Goal: Check status: Check status

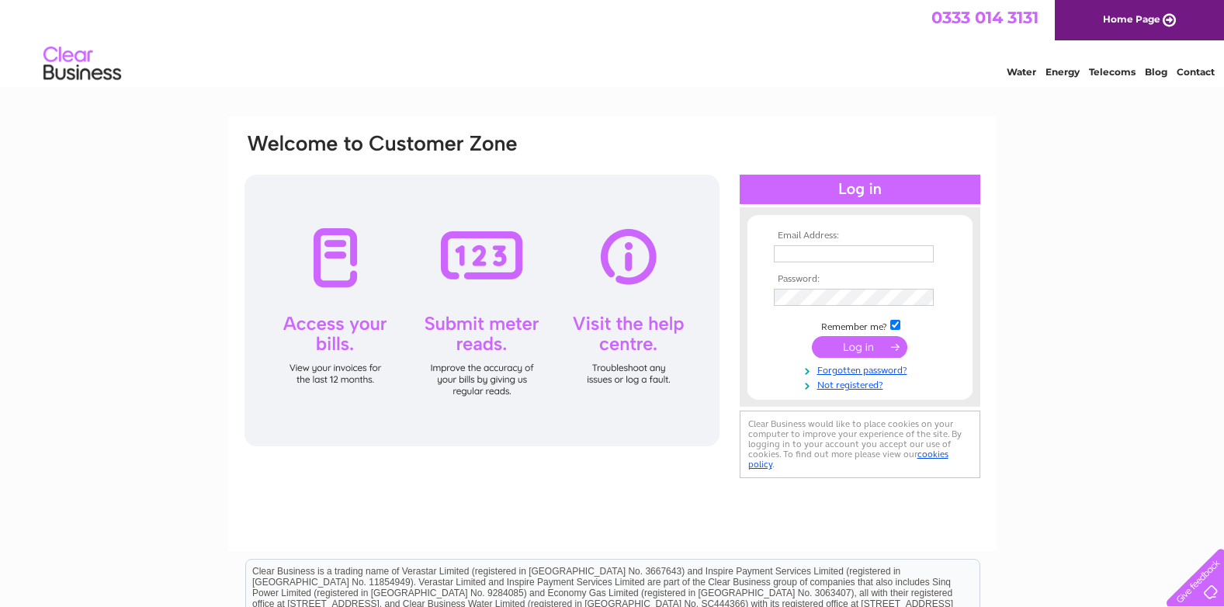
type input "[PERSON_NAME][EMAIL_ADDRESS][DOMAIN_NAME]"
click at [860, 348] on input "submit" at bounding box center [859, 347] width 95 height 22
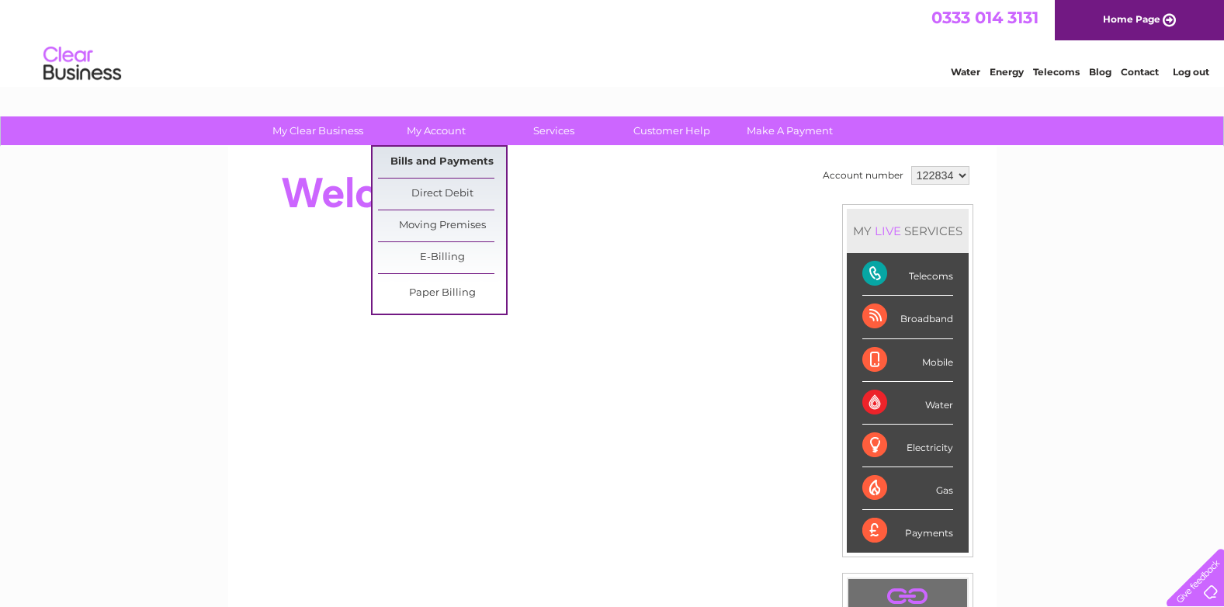
click at [441, 161] on link "Bills and Payments" at bounding box center [442, 162] width 128 height 31
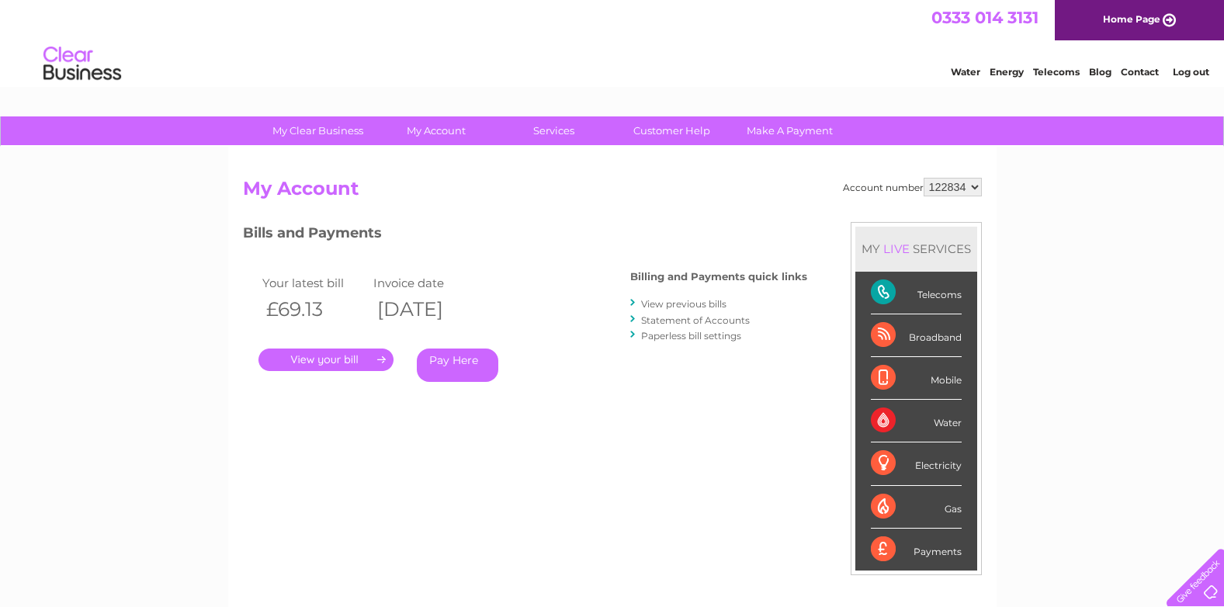
click at [335, 361] on link "." at bounding box center [326, 360] width 135 height 23
